Goal: Information Seeking & Learning: Check status

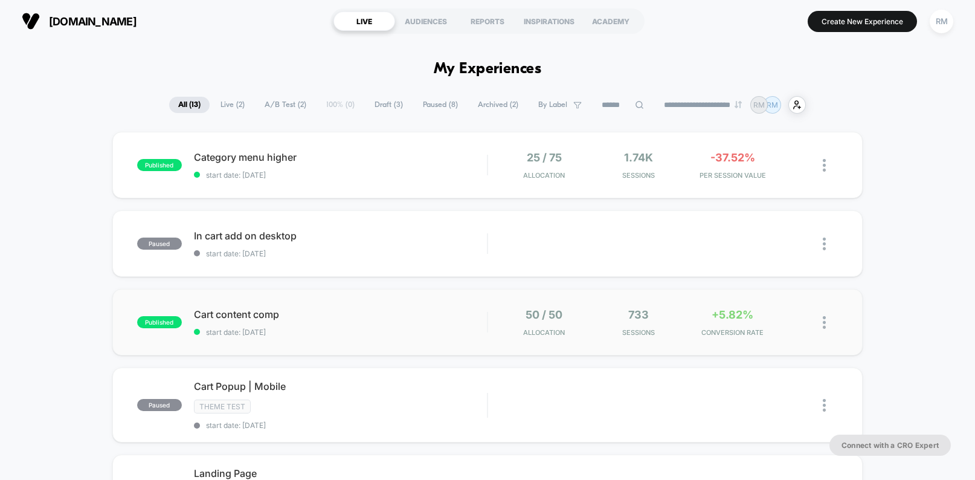
click at [410, 338] on div "published Cart content comp start date: [DATE] 50 / 50 Allocation 733 Sessions …" at bounding box center [487, 322] width 751 height 66
click at [340, 182] on div "published Category menu higher start date: [DATE] 25 / 75 Allocation 1.74k Sess…" at bounding box center [487, 165] width 751 height 66
